Goal: Register for event/course

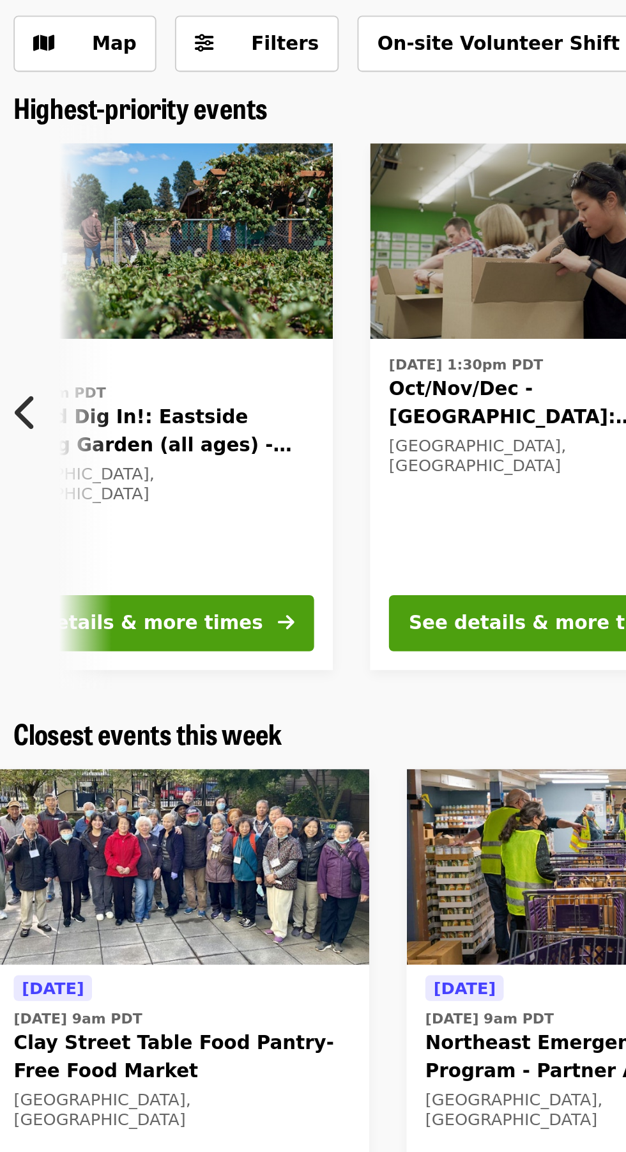
scroll to position [0, 19]
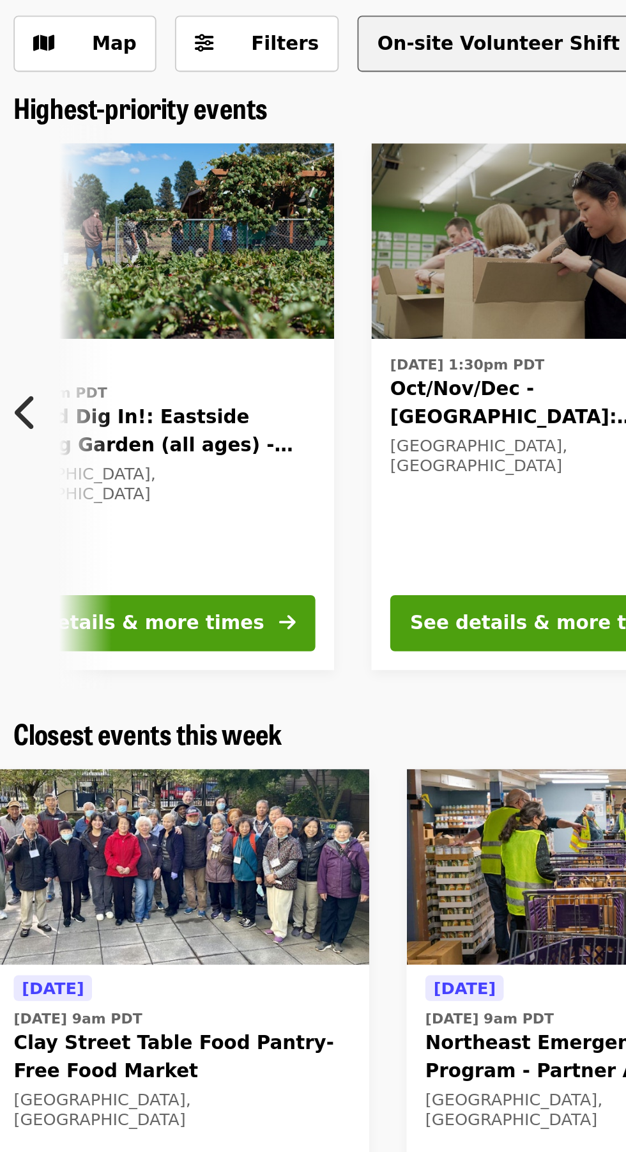
click at [235, 91] on button "On-site Volunteer Shift" at bounding box center [275, 92] width 154 height 31
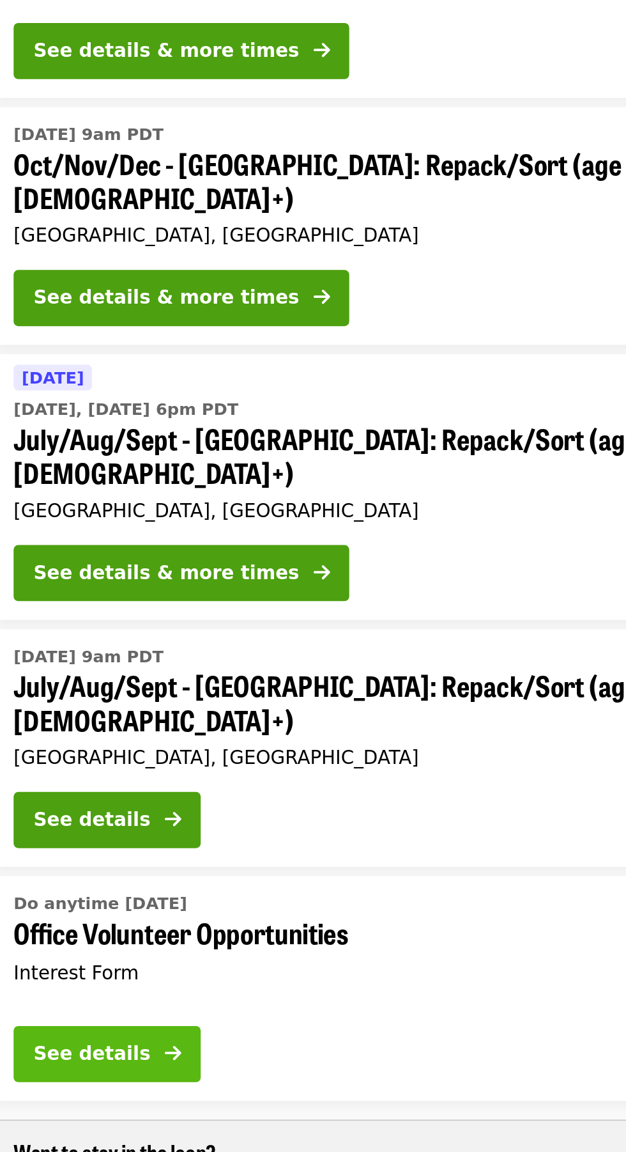
click at [59, 941] on div "See details" at bounding box center [53, 948] width 64 height 15
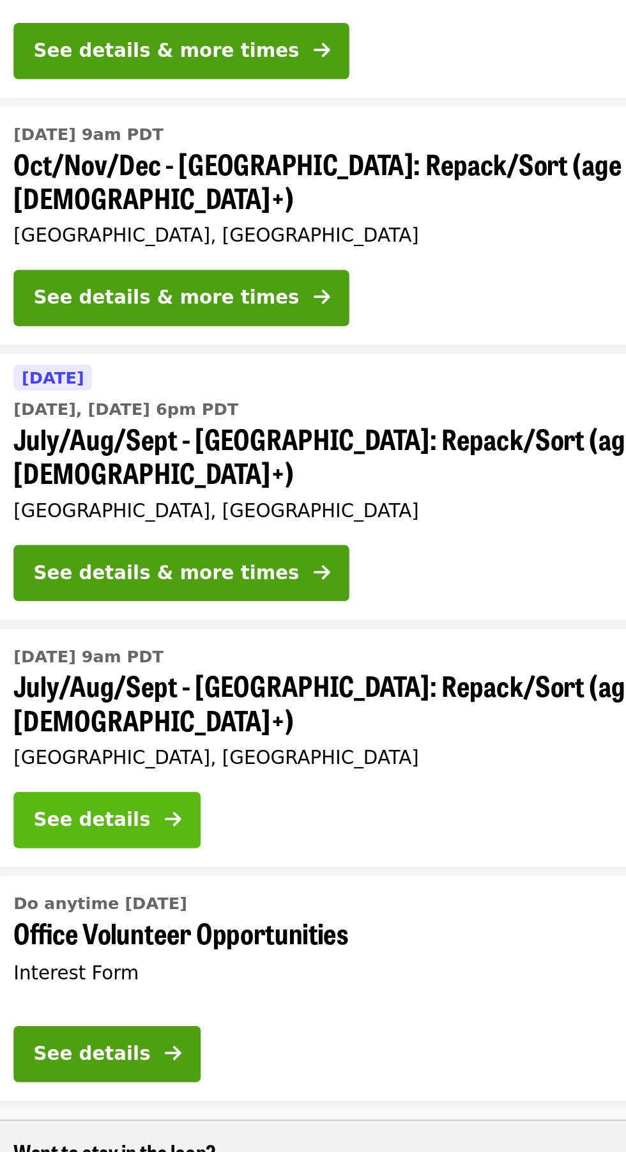
click at [57, 805] on button "See details" at bounding box center [61, 820] width 102 height 31
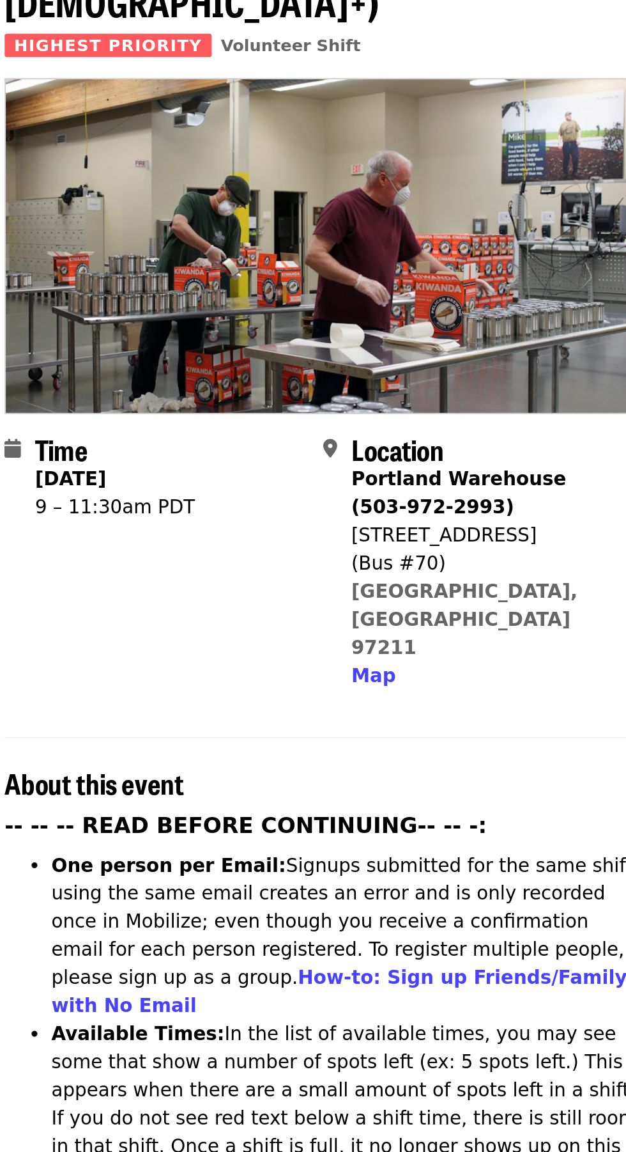
scroll to position [89, 0]
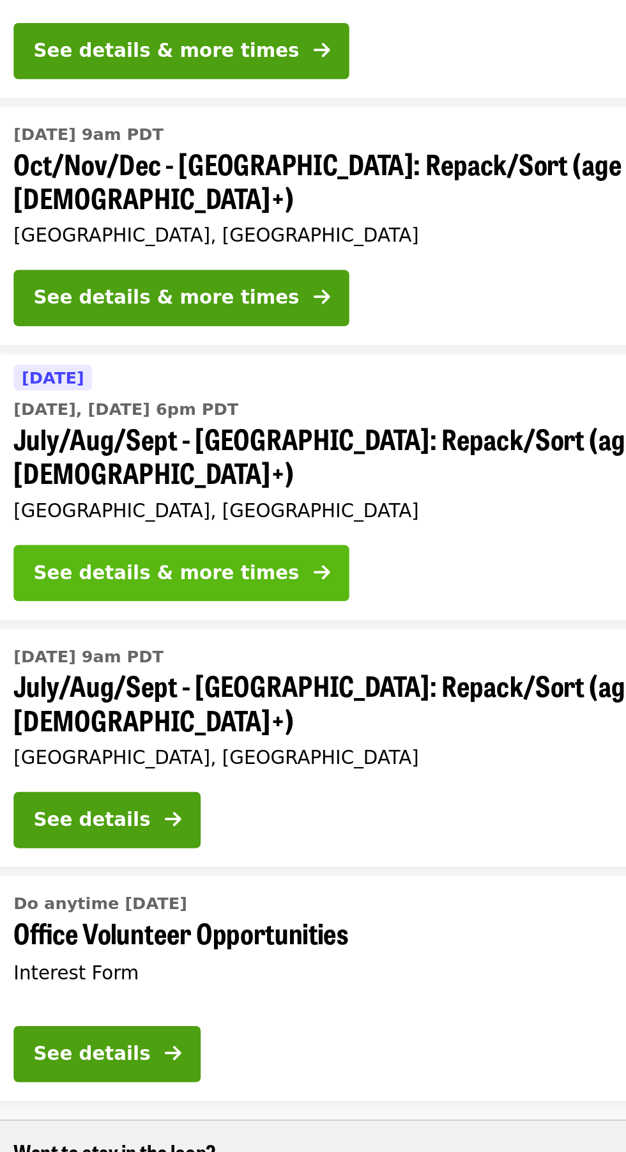
click at [54, 678] on div "See details & more times" at bounding box center [93, 685] width 145 height 15
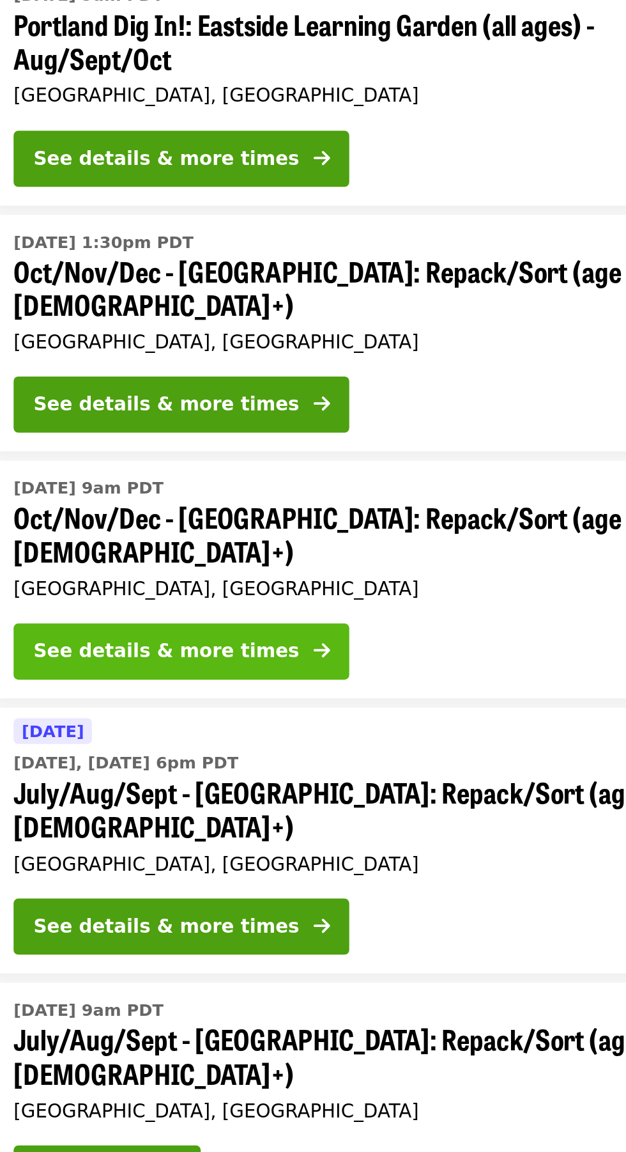
click at [55, 528] on div "See details & more times" at bounding box center [93, 535] width 145 height 15
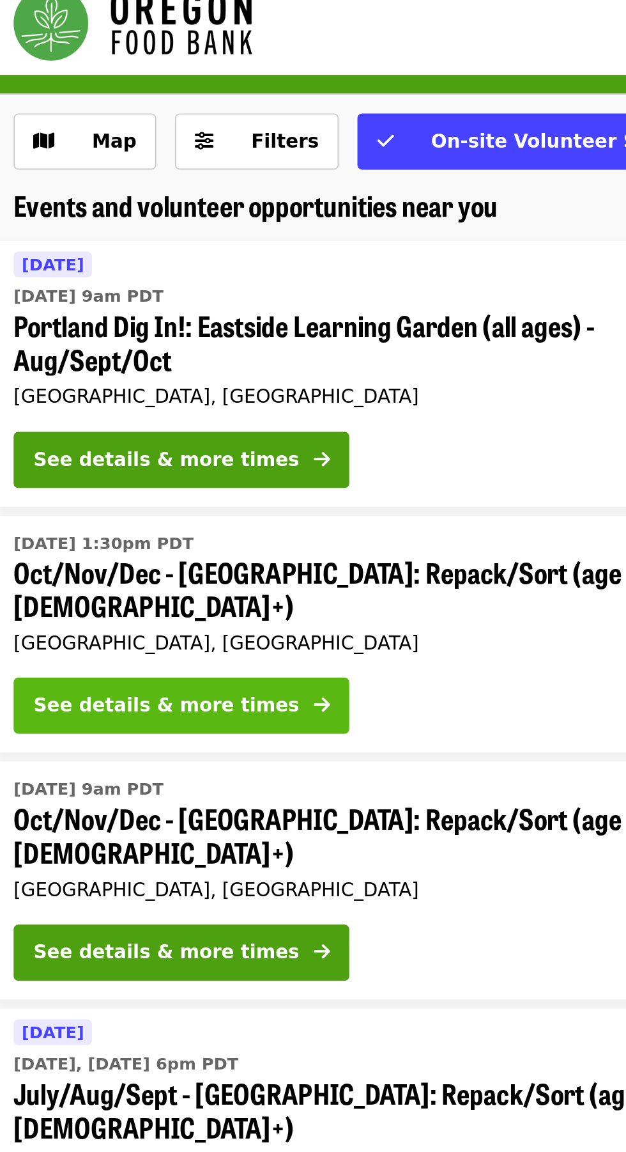
click at [63, 404] on button "See details & more times" at bounding box center [101, 400] width 183 height 31
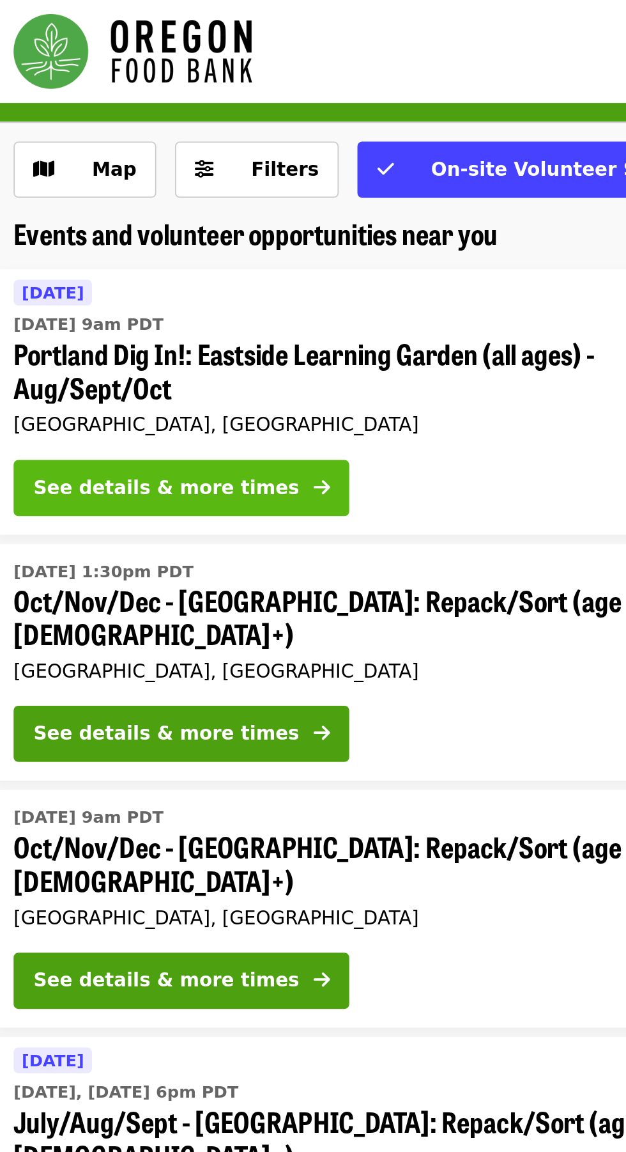
click at [50, 252] on button "See details & more times" at bounding box center [101, 266] width 183 height 31
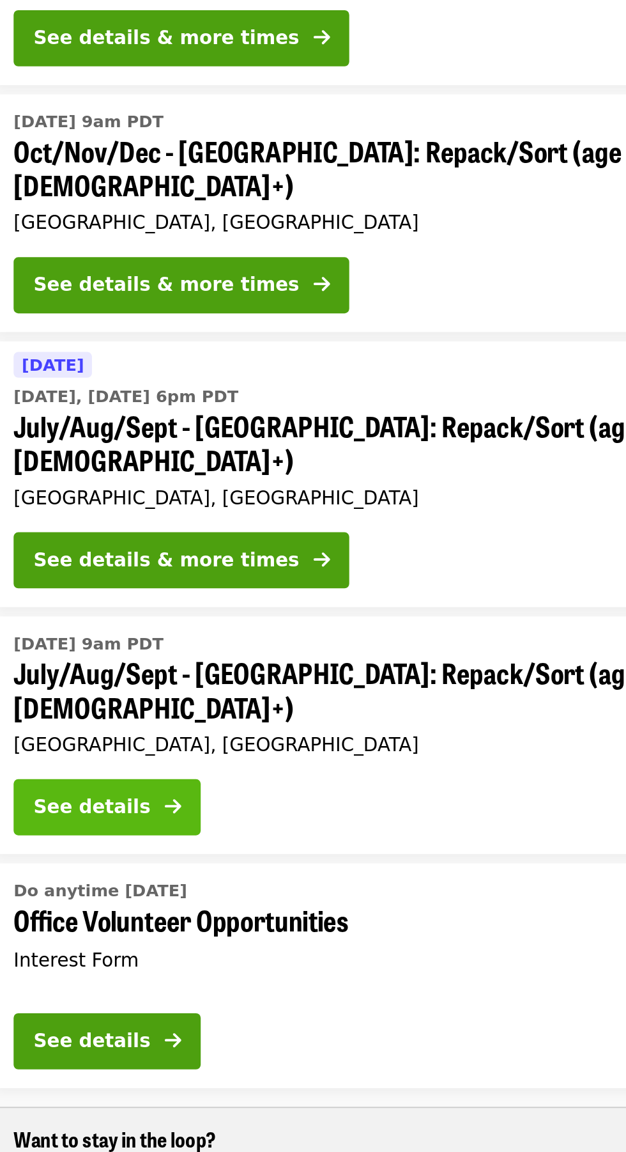
click at [59, 813] on div "See details" at bounding box center [53, 820] width 64 height 15
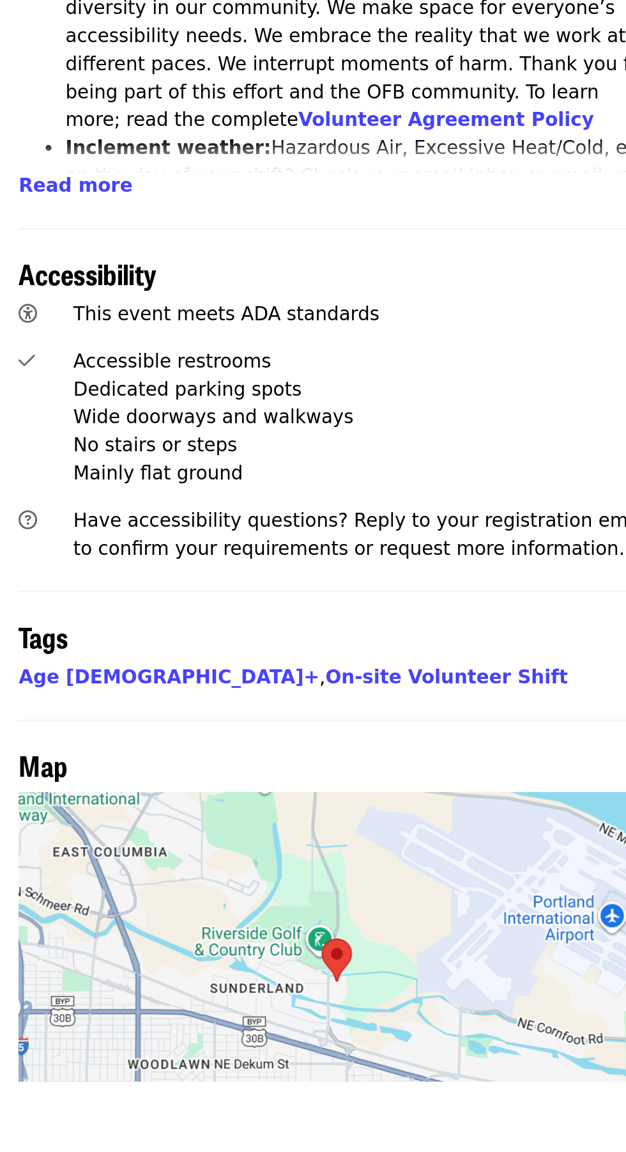
scroll to position [310, 0]
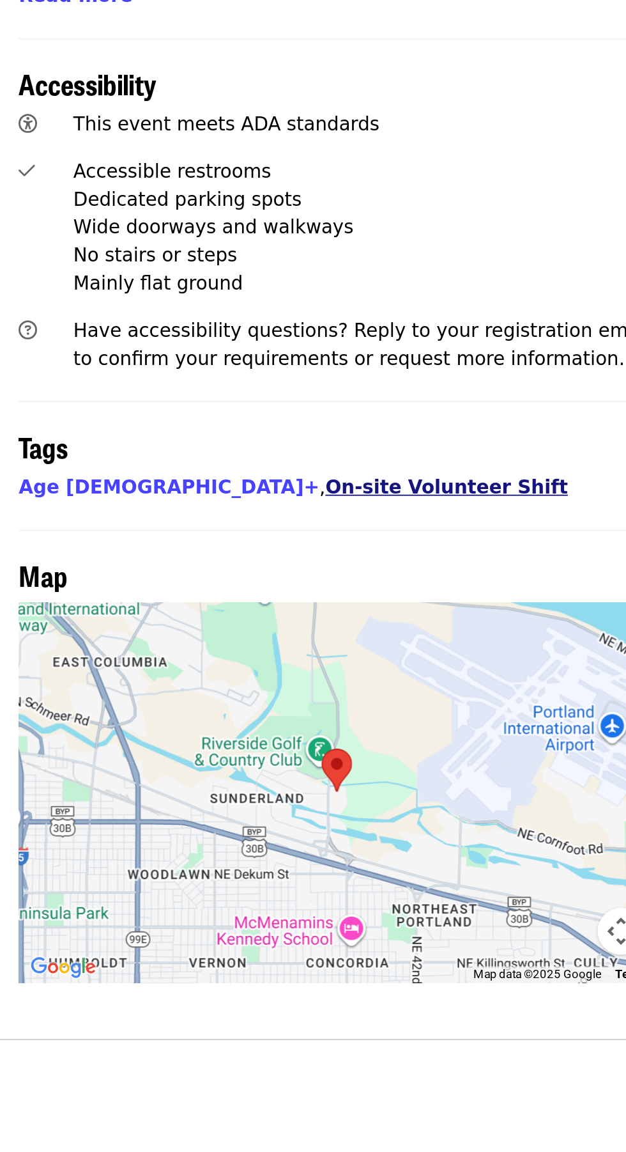
click at [178, 821] on link "On-site Volunteer Shift" at bounding box center [244, 827] width 132 height 12
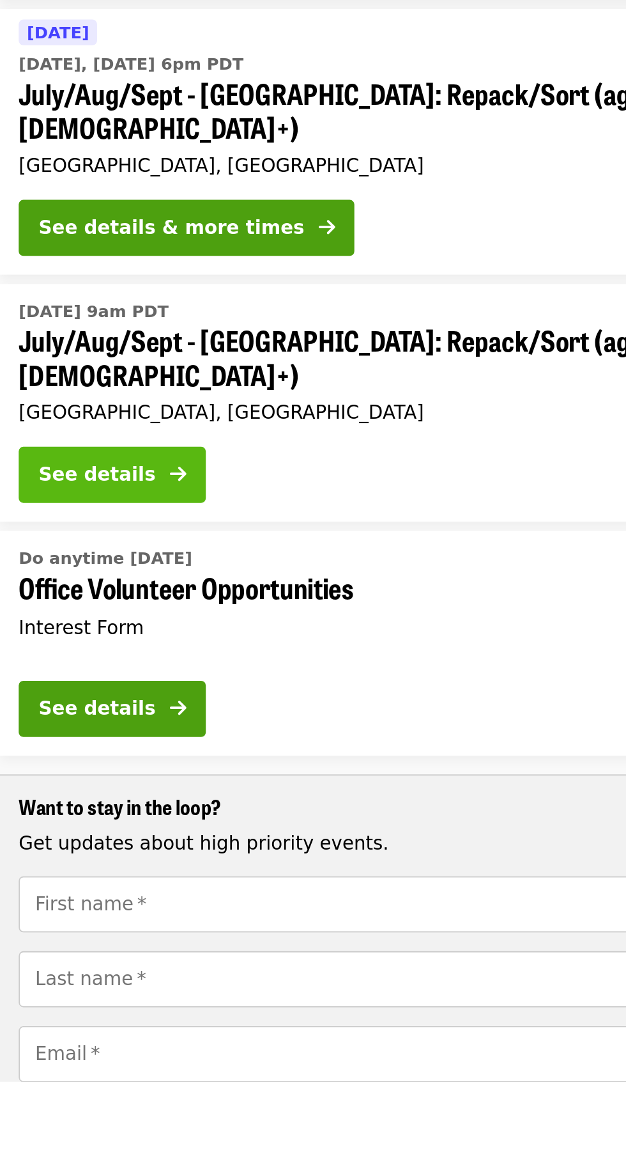
click at [45, 813] on div "See details" at bounding box center [53, 820] width 64 height 15
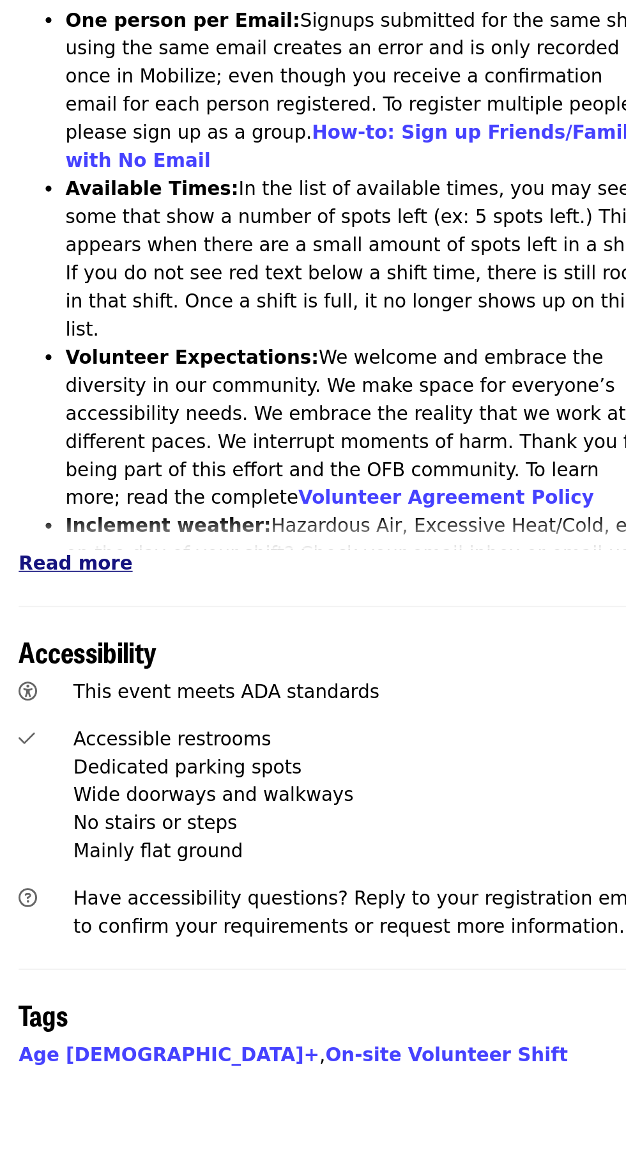
click at [25, 863] on span "Read more" at bounding box center [41, 869] width 62 height 12
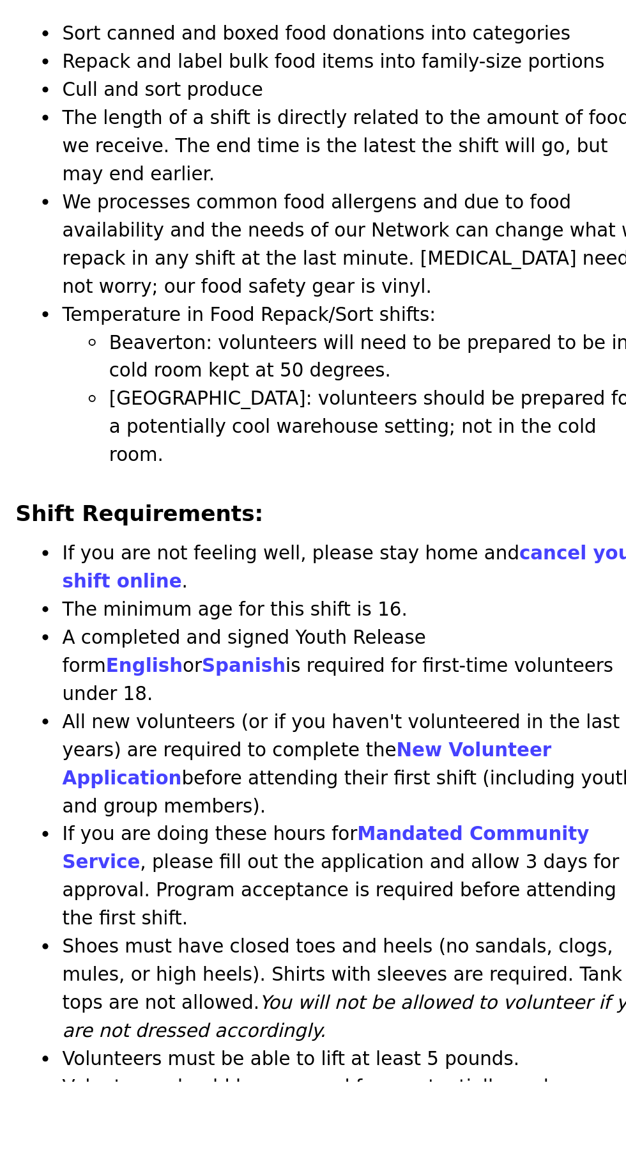
scroll to position [657, 0]
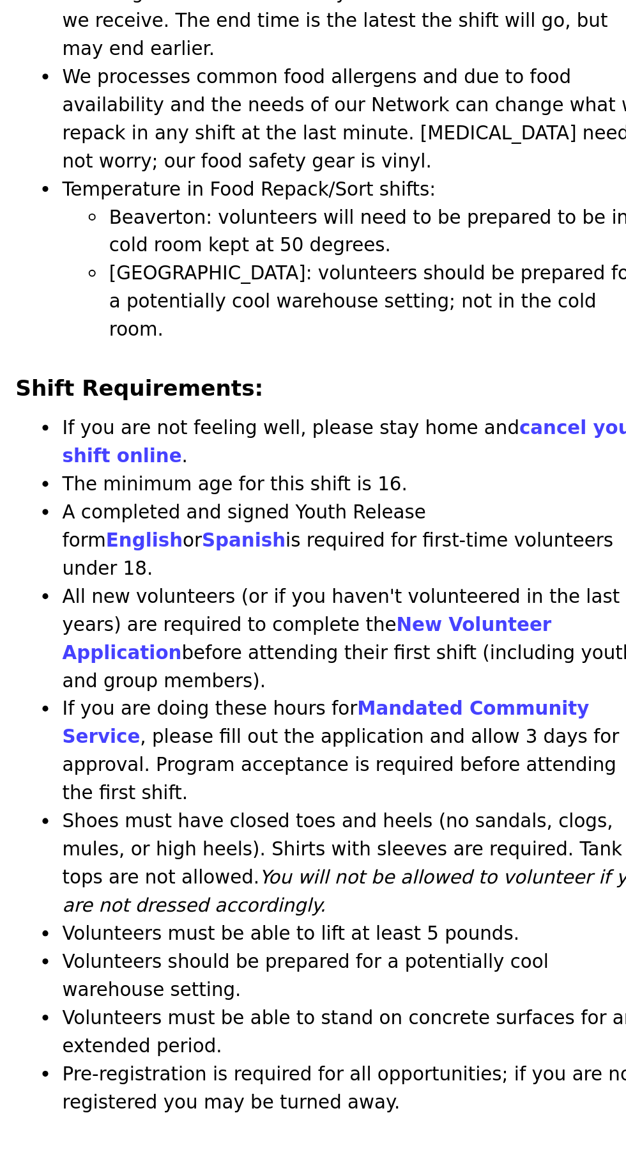
scroll to position [782, 0]
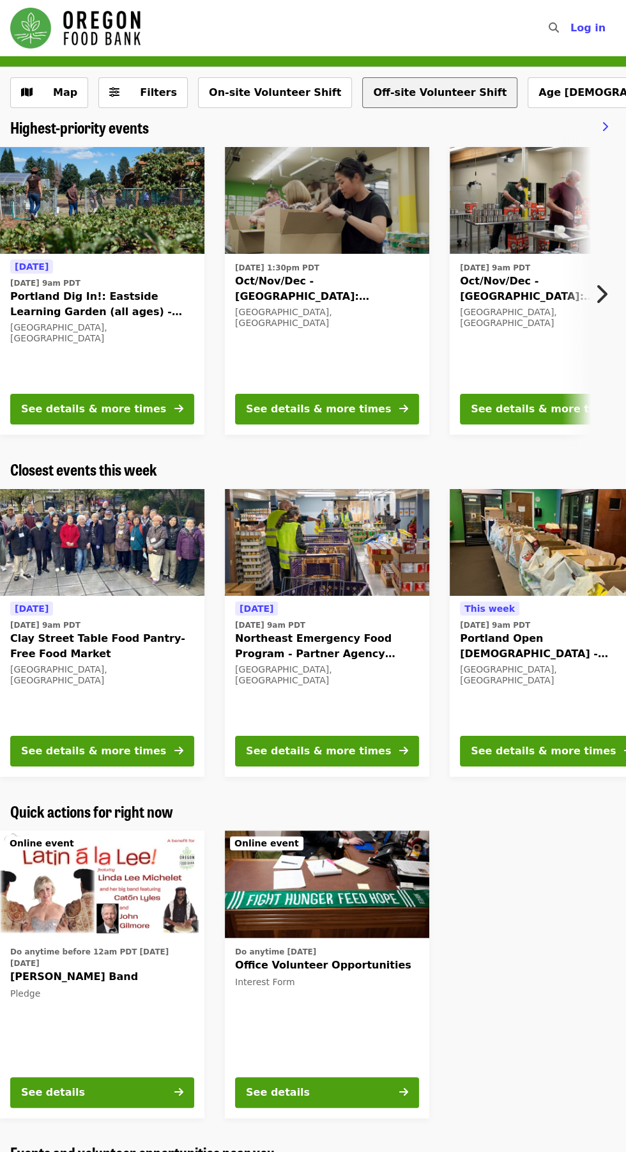
click at [376, 94] on button "Off-site Volunteer Shift" at bounding box center [439, 92] width 155 height 31
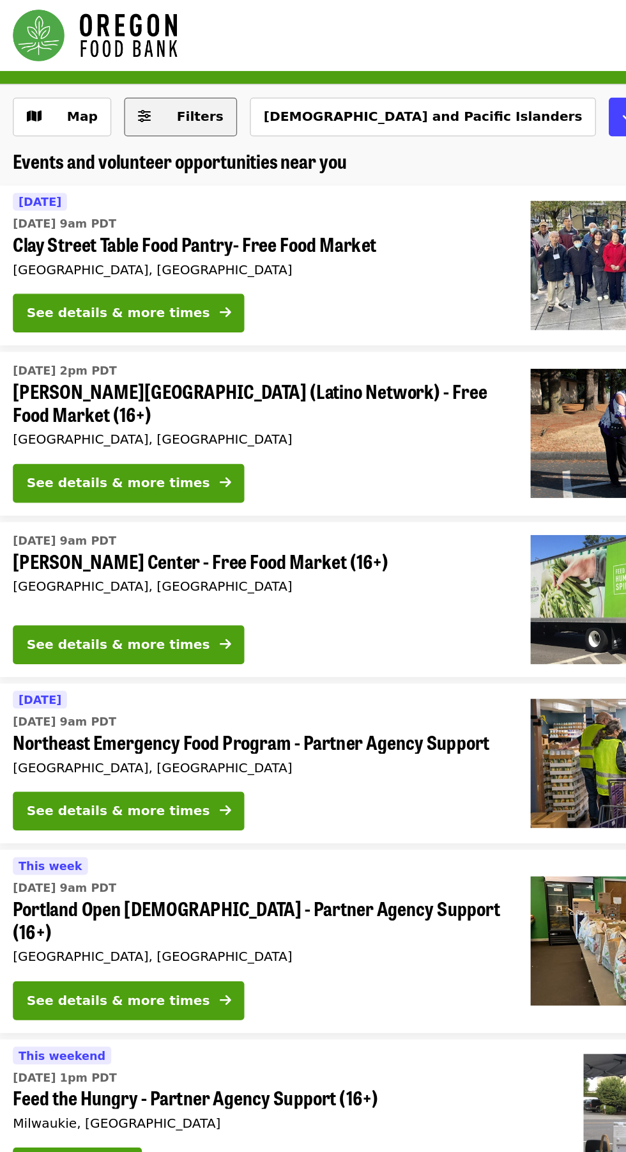
click at [127, 86] on span "Filters" at bounding box center [152, 92] width 50 height 15
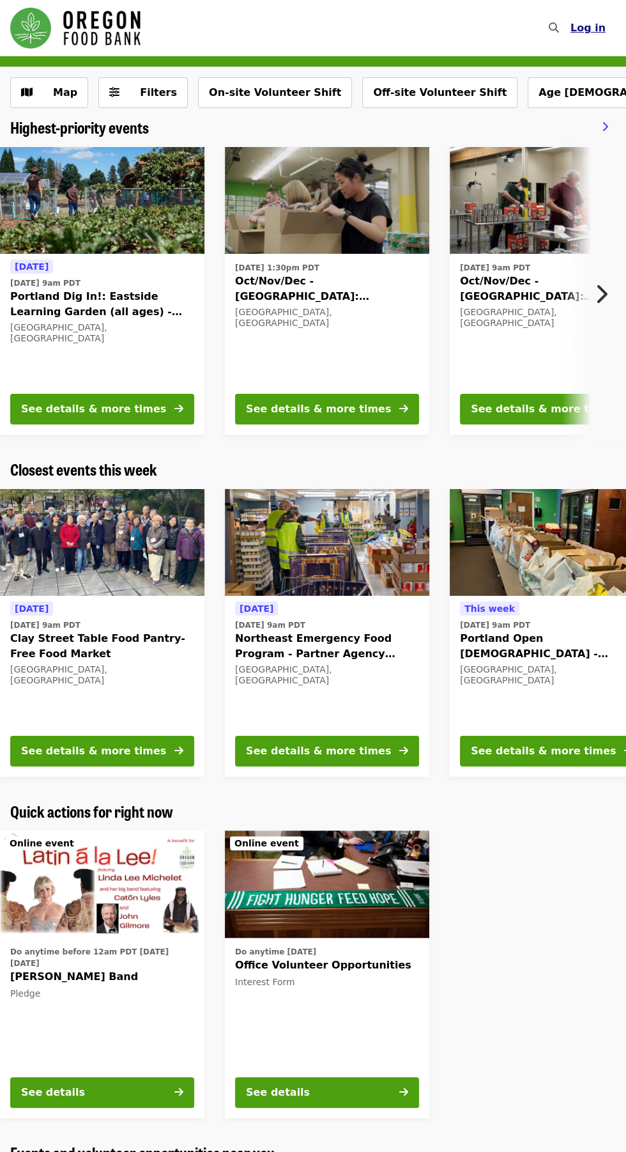
click at [594, 27] on span "Log in" at bounding box center [588, 28] width 35 height 12
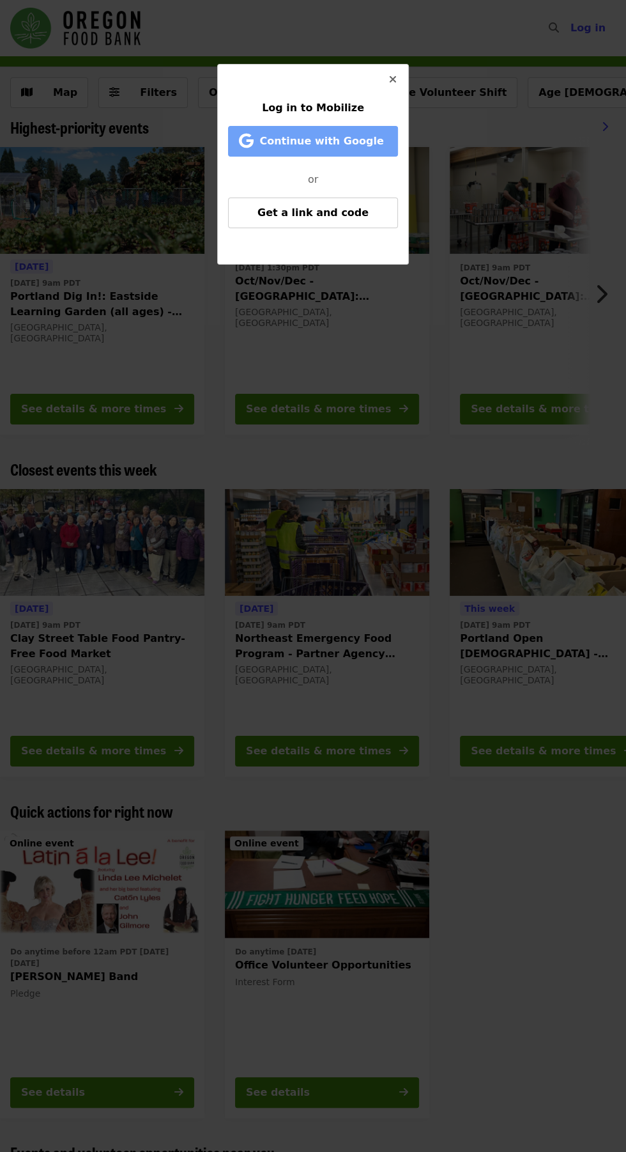
click at [245, 138] on span "Continue with Google" at bounding box center [315, 141] width 144 height 15
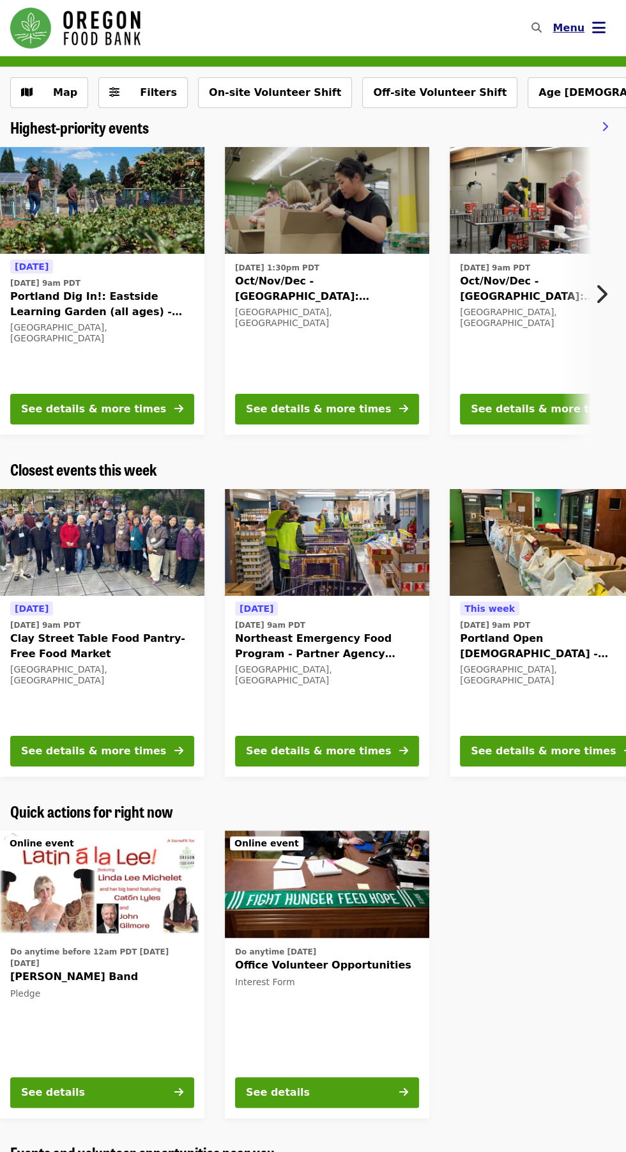
click at [599, 27] on icon "bars icon" at bounding box center [598, 28] width 13 height 19
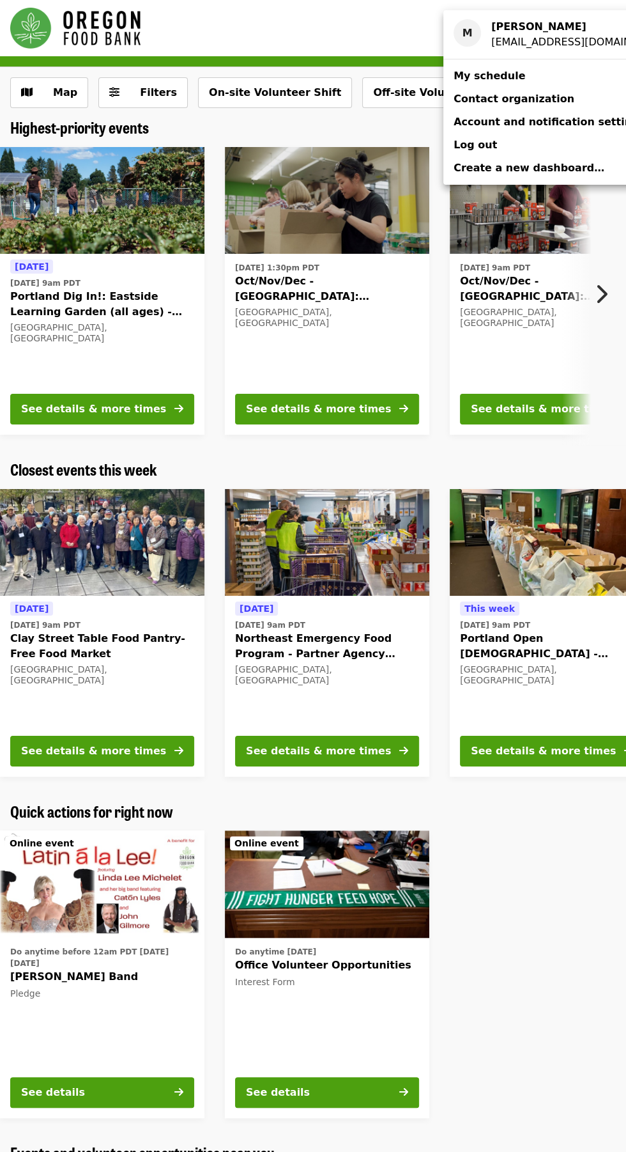
click at [447, 64] on ul "M Miriah rocknrye73@gmail.com My schedule Contact organization Account and noti…" at bounding box center [562, 97] width 237 height 174
click at [463, 74] on span "My schedule" at bounding box center [490, 76] width 72 height 12
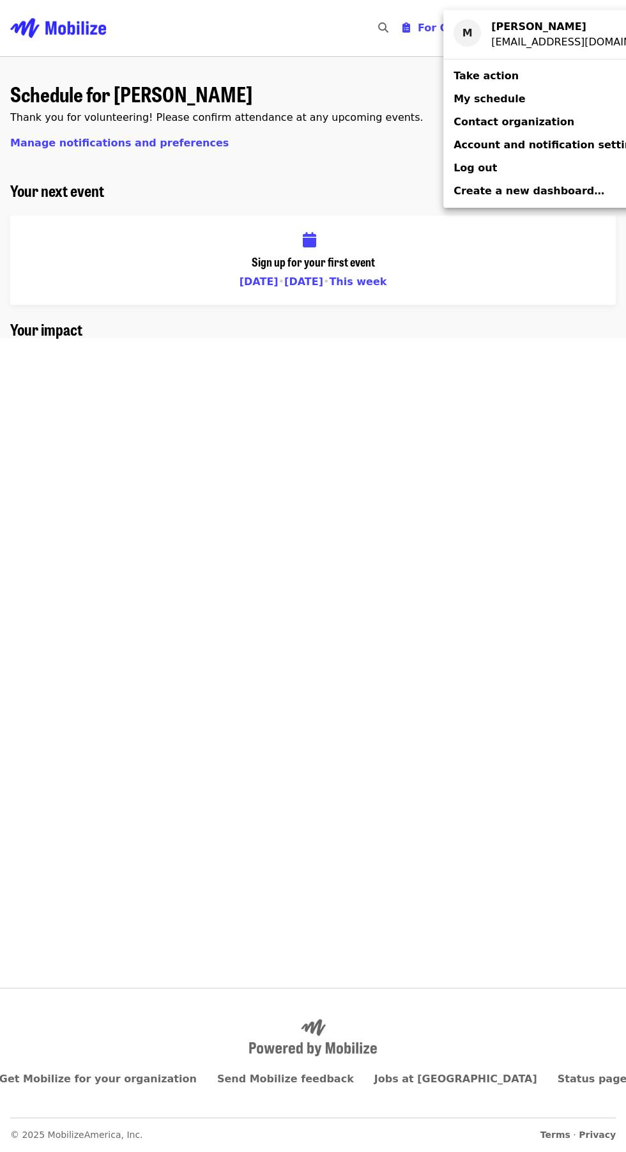
click at [374, 298] on div "Account menu" at bounding box center [313, 576] width 626 height 1152
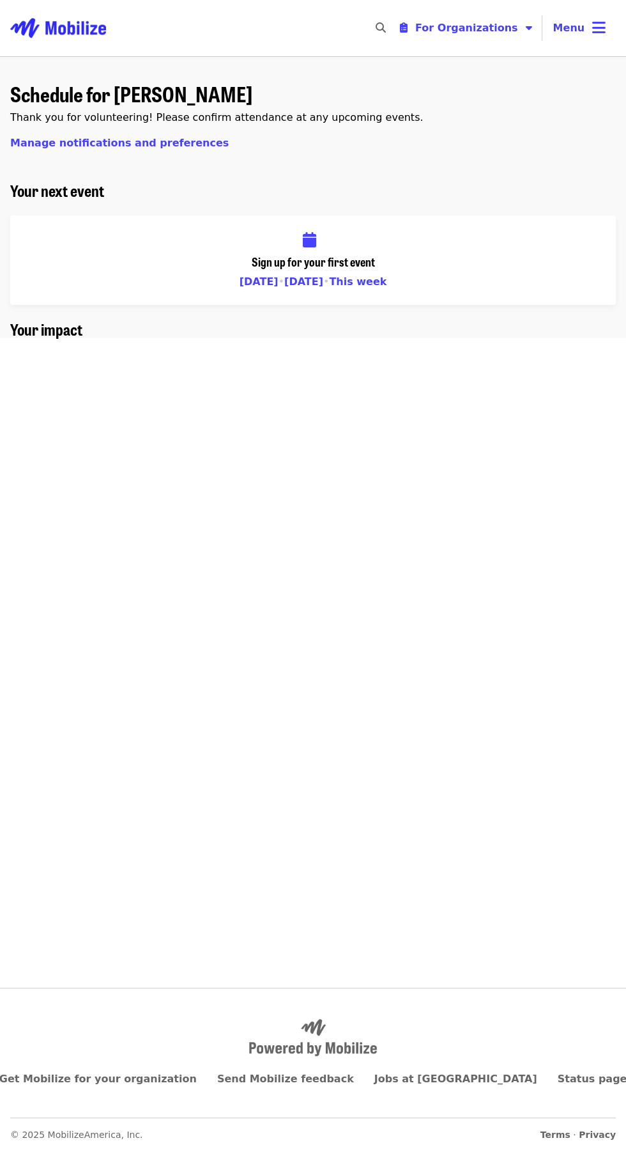
click at [363, 281] on span "This week" at bounding box center [358, 281] width 58 height 12
